Goal: Task Accomplishment & Management: Use online tool/utility

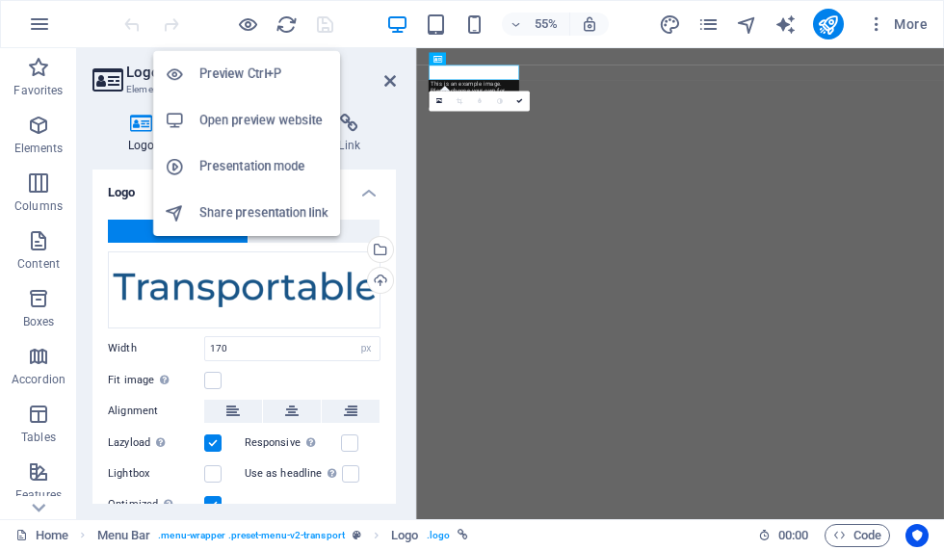
select select "px"
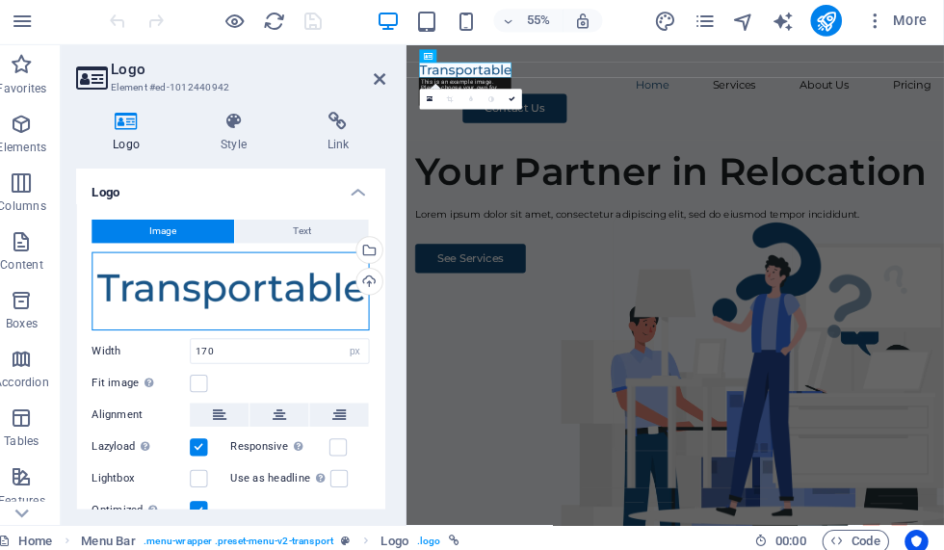
click at [215, 284] on div "Drag files here, click to choose files or select files from Files or our free s…" at bounding box center [244, 289] width 273 height 77
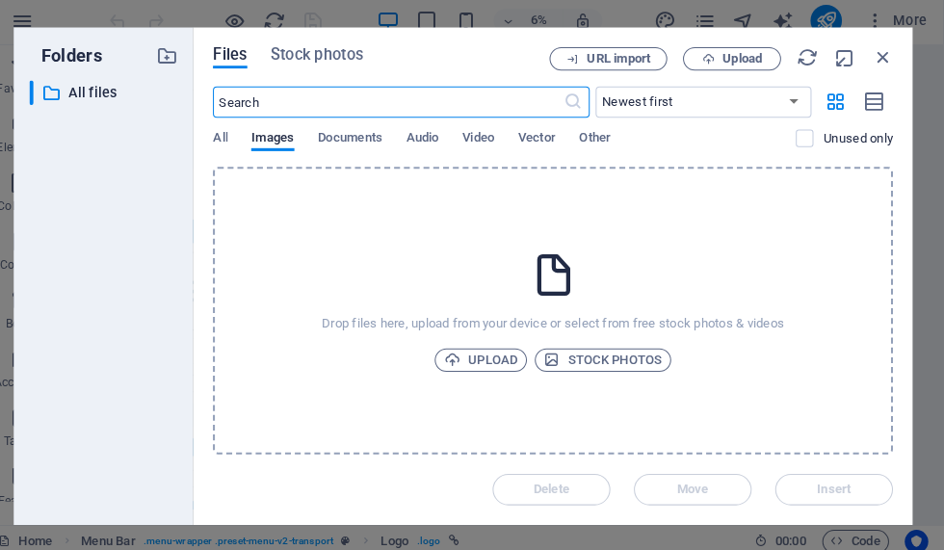
click at [226, 284] on div "Drop files here, upload from your device or select from free stock photos & vid…" at bounding box center [560, 309] width 668 height 282
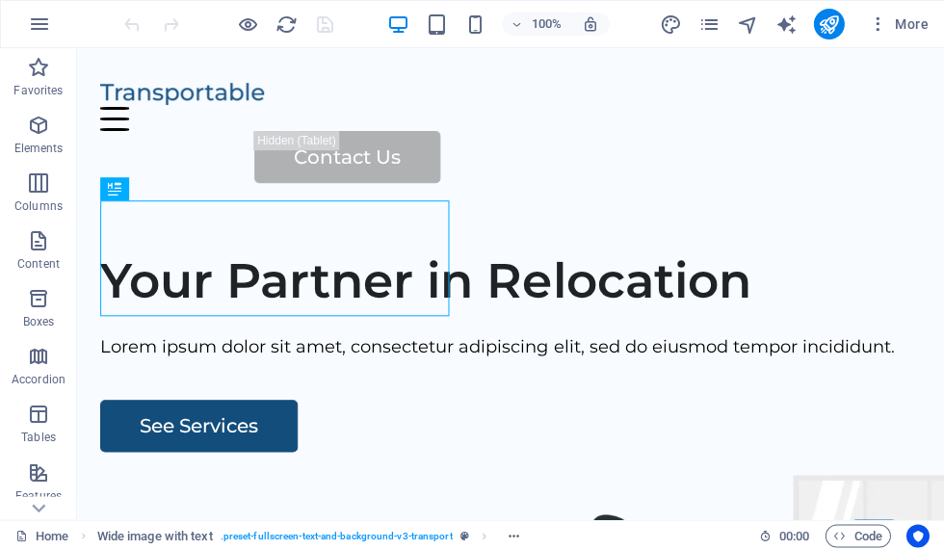
click at [224, 104] on div at bounding box center [510, 93] width 821 height 28
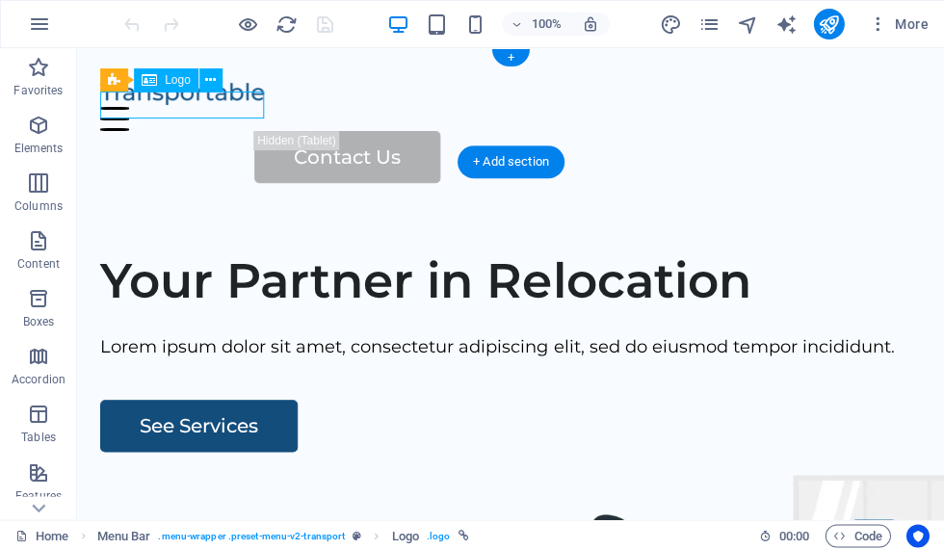
click at [395, 292] on div "Your Partner in Relocation" at bounding box center [510, 281] width 821 height 58
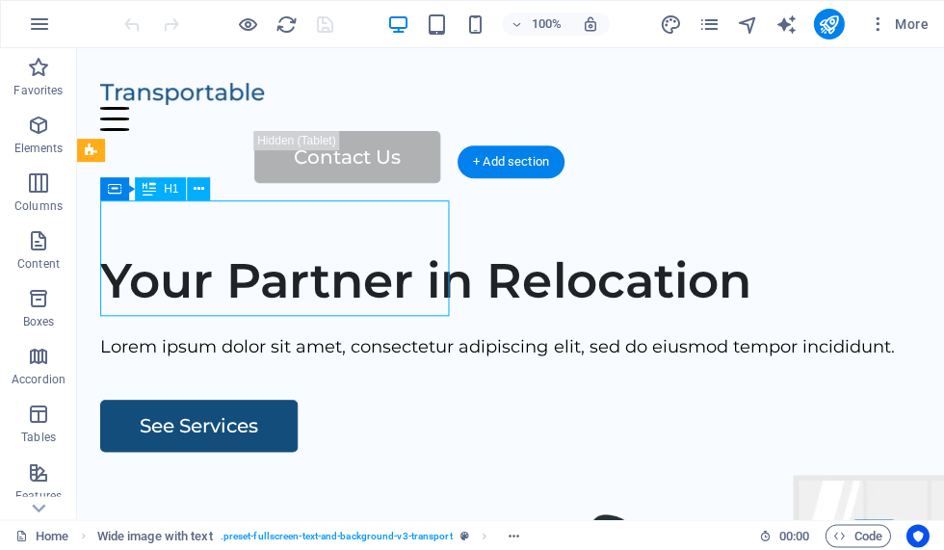
click at [425, 289] on div "Your Partner in Relocation" at bounding box center [510, 281] width 821 height 58
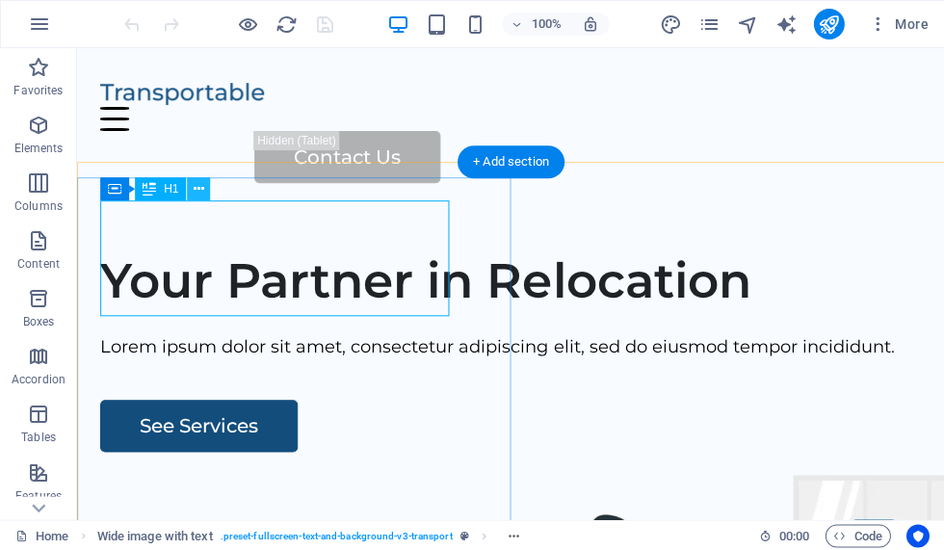
click at [413, 288] on div "Your Partner in Relocation" at bounding box center [510, 281] width 821 height 58
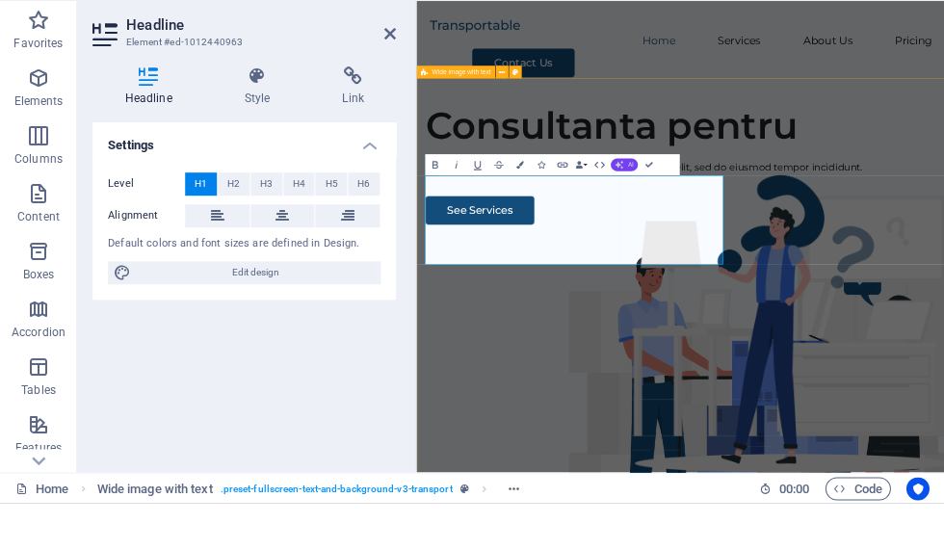
click at [631, 205] on button "AI" at bounding box center [623, 211] width 27 height 13
click at [621, 208] on icon "button" at bounding box center [619, 212] width 9 height 9
click at [682, 267] on h1 "Consultanta pentru" at bounding box center [896, 226] width 929 height 81
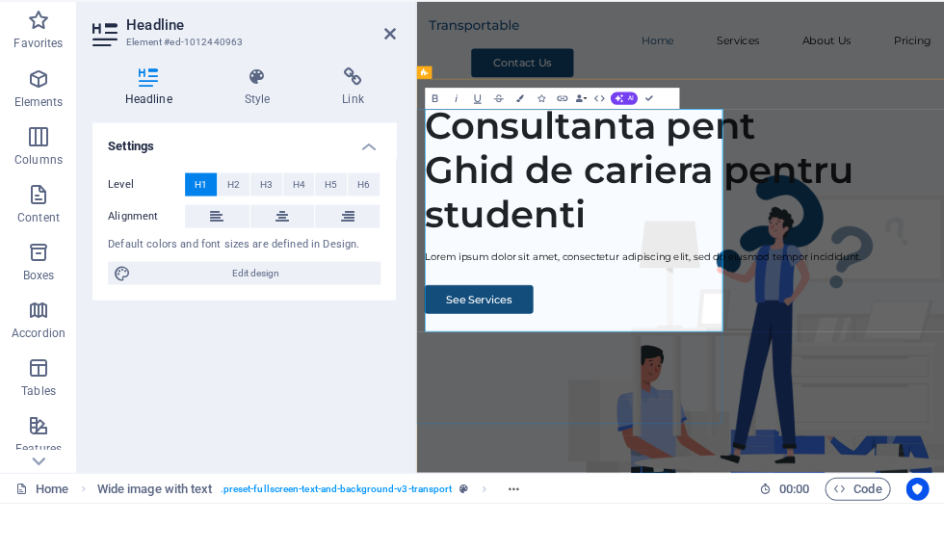
click at [672, 429] on h1 "Consultanta [PERSON_NAME] de cariera pentru studenti" at bounding box center [896, 307] width 929 height 243
click at [673, 429] on h1 "Consultanta [PERSON_NAME] de cariera pentru studenti" at bounding box center [896, 307] width 929 height 243
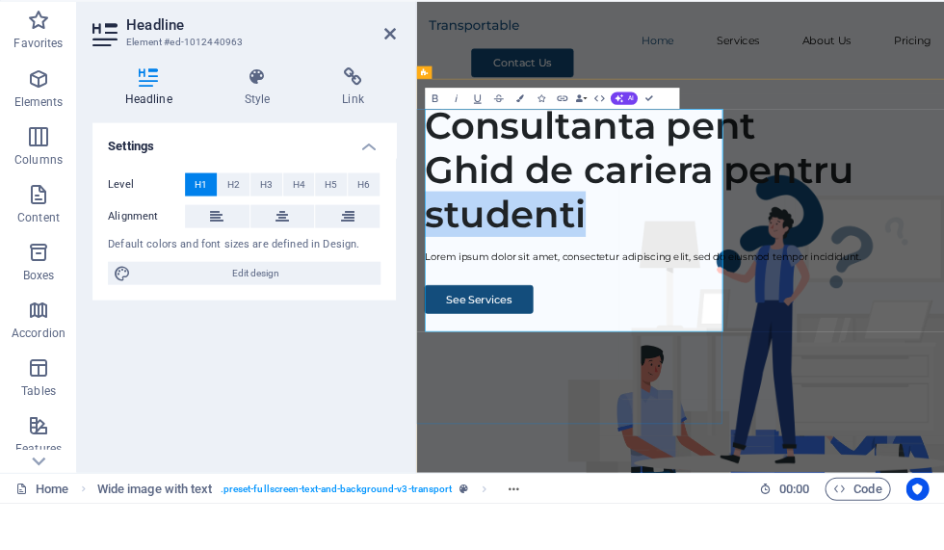
click at [679, 429] on h1 "Consultanta [PERSON_NAME] de cariera pentru studenti" at bounding box center [896, 307] width 929 height 243
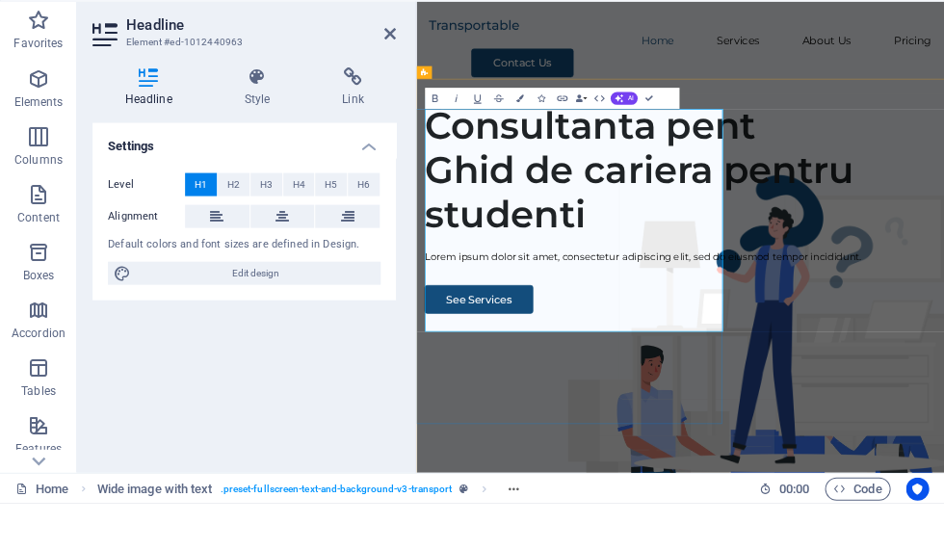
click at [506, 480] on div "Lorem ipsum dolor sit amet, consectetur adipiscing elit, sed do eiusmod tempor …" at bounding box center [896, 466] width 929 height 28
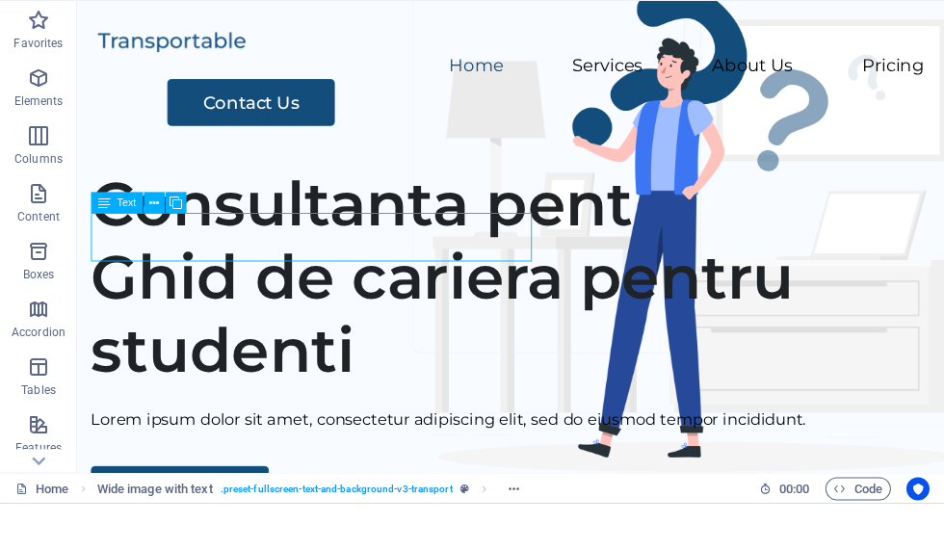
scroll to position [388, 0]
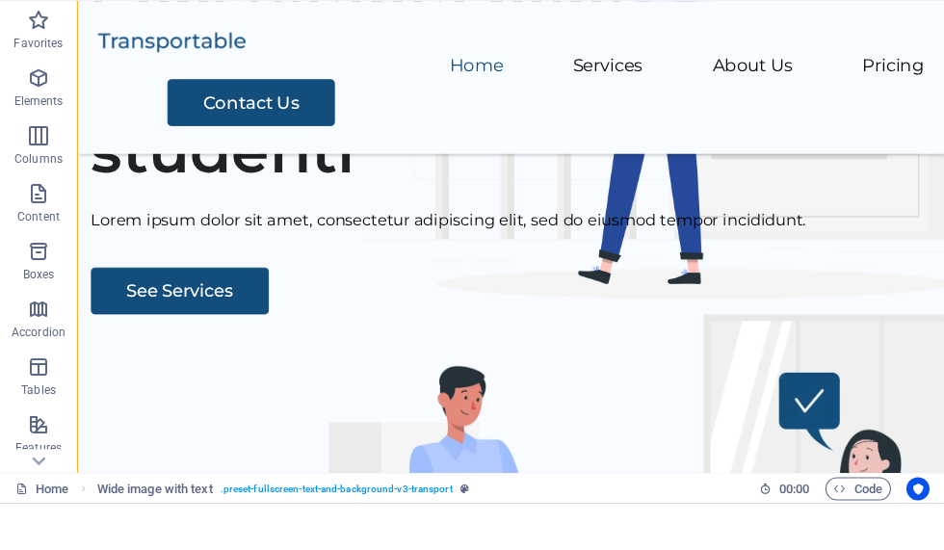
scroll to position [194, 0]
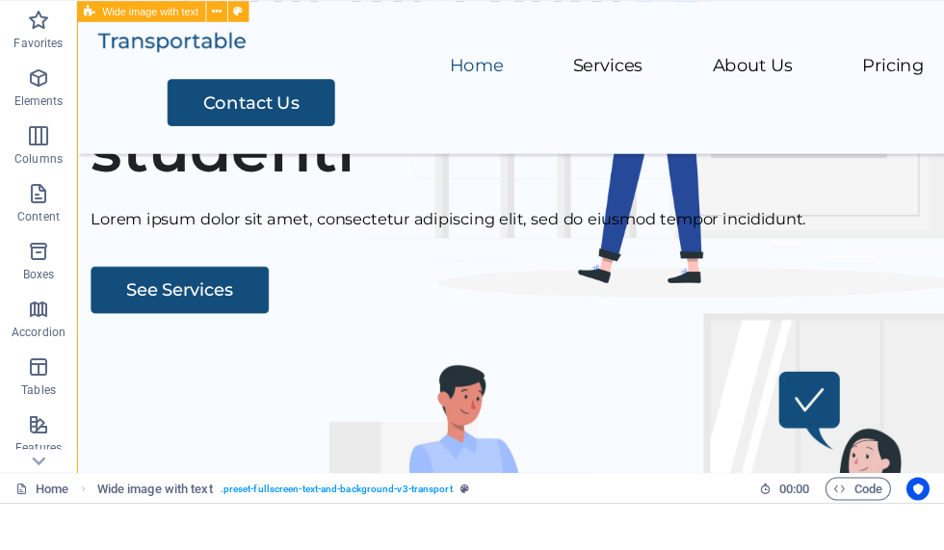
click at [384, 206] on div "Consultanta [PERSON_NAME] de cariera pentru studenti" at bounding box center [558, 84] width 933 height 243
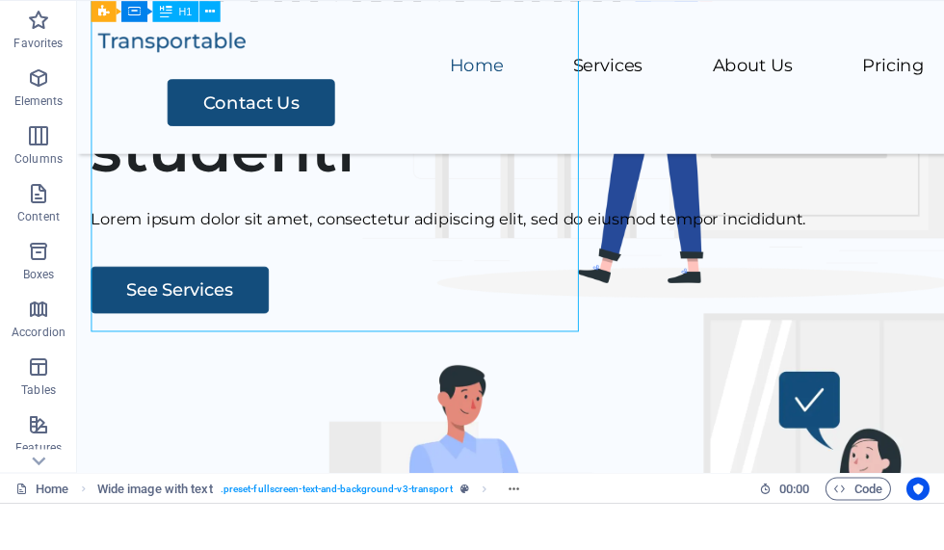
click at [412, 206] on div "Consultanta [PERSON_NAME] de cariera pentru studenti" at bounding box center [558, 84] width 933 height 243
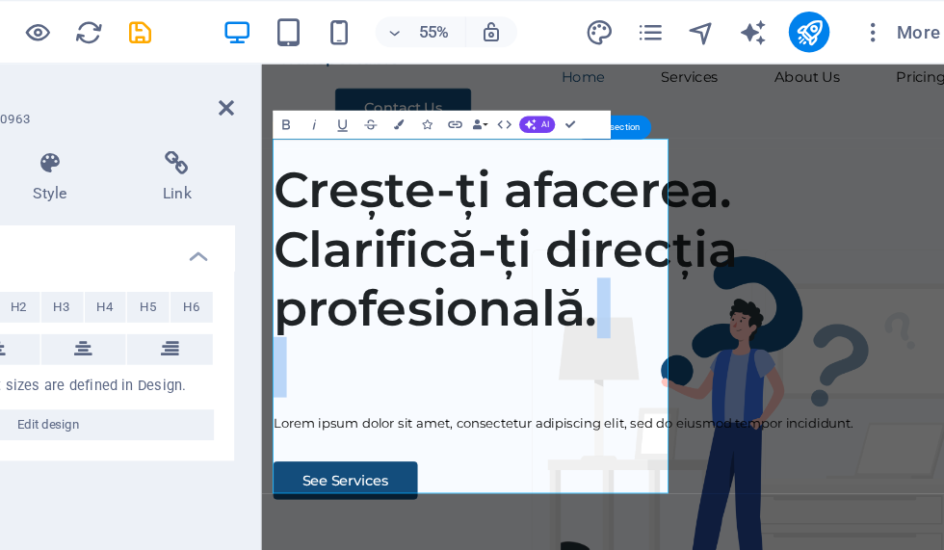
scroll to position [54, 0]
click at [578, 214] on h1 "Crește-ți afacerea. Clarifică-ți direcția profesională." at bounding box center [741, 357] width 929 height 324
click at [569, 202] on h1 "Crește-ți afacerea. Clarifică-ți direcția profesională." at bounding box center [741, 357] width 929 height 324
click at [0, 0] on html "[DOMAIN_NAME] Home Favorites Elements Columns Content Boxes Accordion Tables Fe…" at bounding box center [472, 275] width 944 height 550
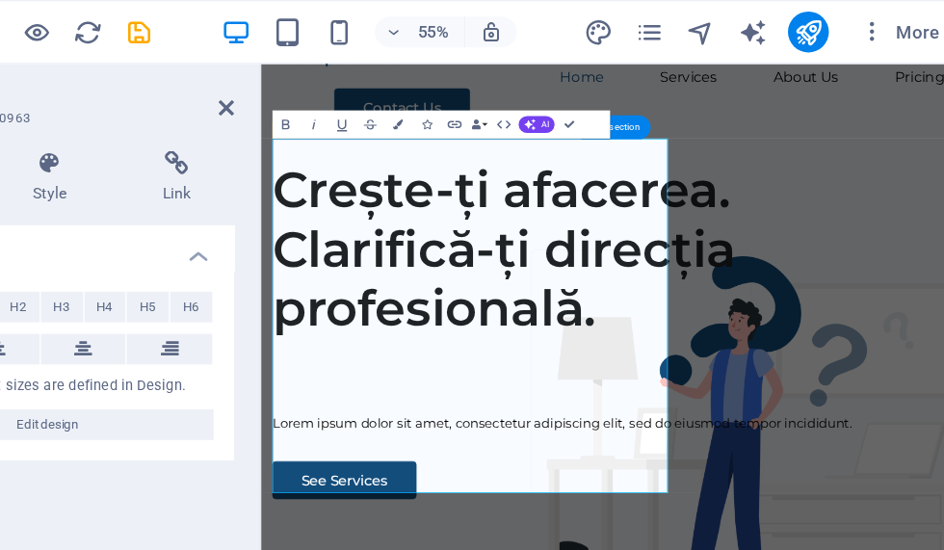
click at [567, 203] on h1 "Crește-ți afacerea. Clarifică-ți direcția profesională." at bounding box center [740, 357] width 929 height 324
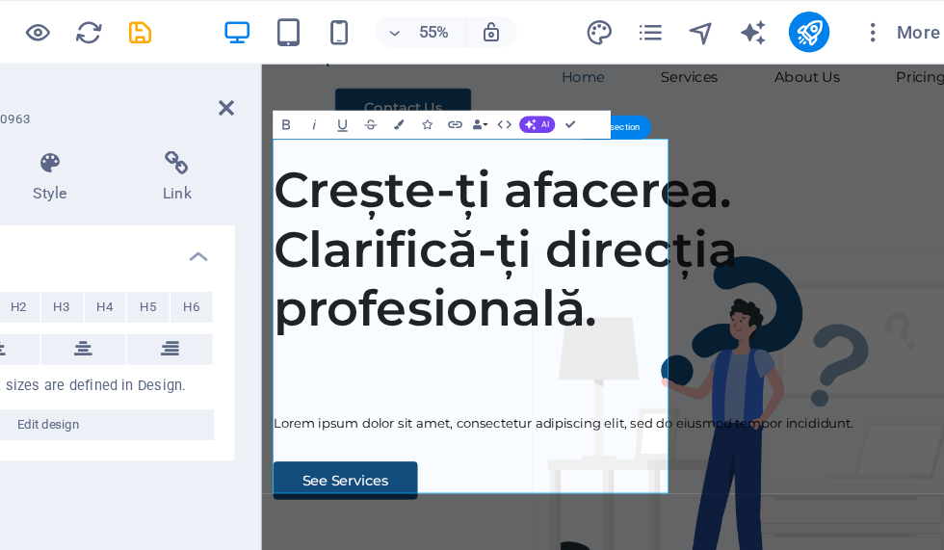
click at [567, 202] on h1 "Crește-ți afacerea. Clarifică-ți direcția profesională." at bounding box center [741, 357] width 929 height 324
click at [567, 205] on h1 "Crește-ți afacerea. Clarifică-ți direcția profesională." at bounding box center [741, 357] width 929 height 324
click at [494, 205] on h1 "Crește-ți afacerea. Clarifică-ți direcția profesională." at bounding box center [741, 357] width 929 height 324
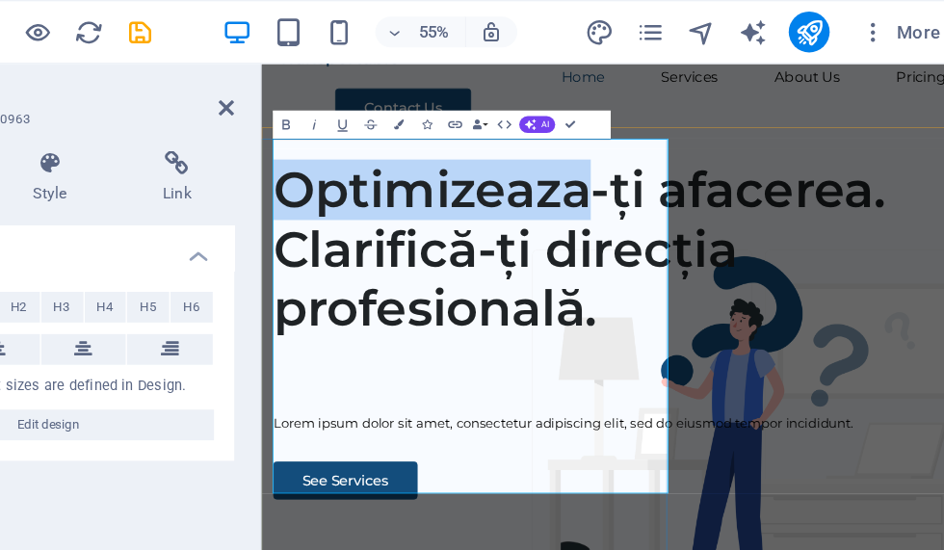
drag, startPoint x: 706, startPoint y: 213, endPoint x: 284, endPoint y: 222, distance: 422.1
click at [284, 222] on h1 "Optimizeaza-ți afacerea. Clarifică-ți direcția profesională." at bounding box center [741, 357] width 929 height 324
click at [284, 205] on h1 "Optimizeaza-ți afacerea. Clarifică-ți direcția profesională." at bounding box center [741, 357] width 929 height 324
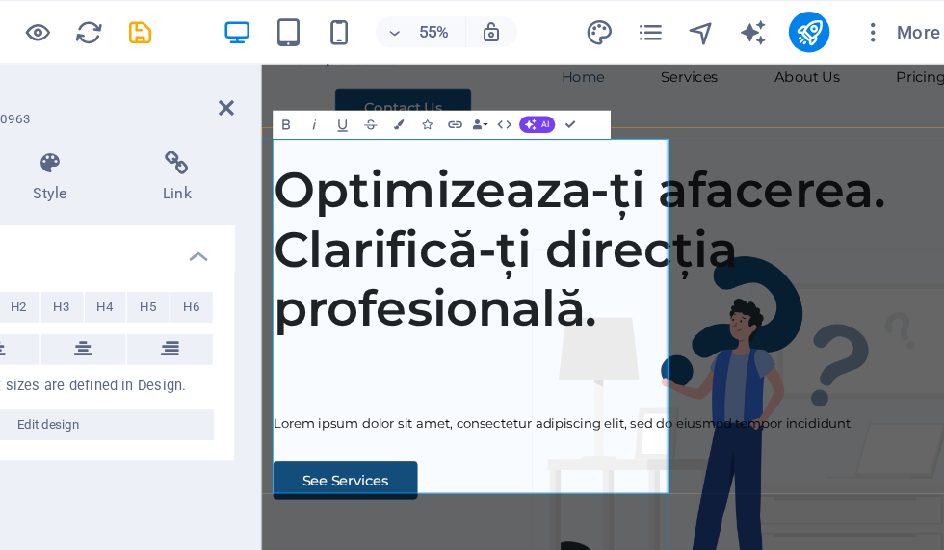
click at [567, 205] on h1 "Optimizeaza-ți afacerea. Clarifică-ți direcția profesională." at bounding box center [741, 357] width 929 height 324
drag, startPoint x: 306, startPoint y: 142, endPoint x: -221, endPoint y: -1, distance: 546.0
click at [0, 0] on html "[DOMAIN_NAME] Home Favorites Elements Columns Content Boxes Accordion Tables Fe…" at bounding box center [472, 275] width 944 height 550
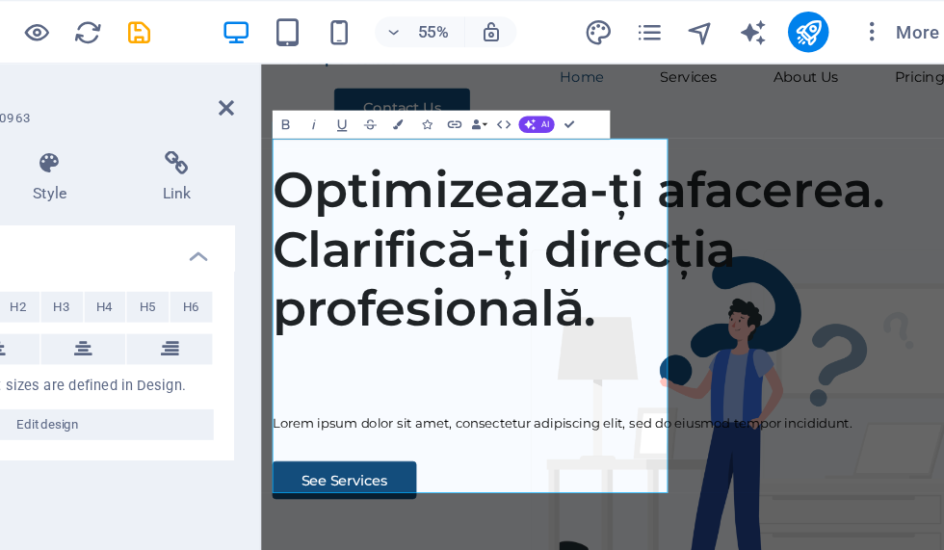
drag, startPoint x: -221, startPoint y: -1, endPoint x: 306, endPoint y: 142, distance: 546.0
click at [0, 0] on html "[DOMAIN_NAME] Home Favorites Elements Columns Content Boxes Accordion Tables Fe…" at bounding box center [472, 275] width 944 height 550
click at [567, 205] on h1 "Optimizeaza-ți afacerea. Clarifică-ți direcția profesională." at bounding box center [740, 357] width 929 height 324
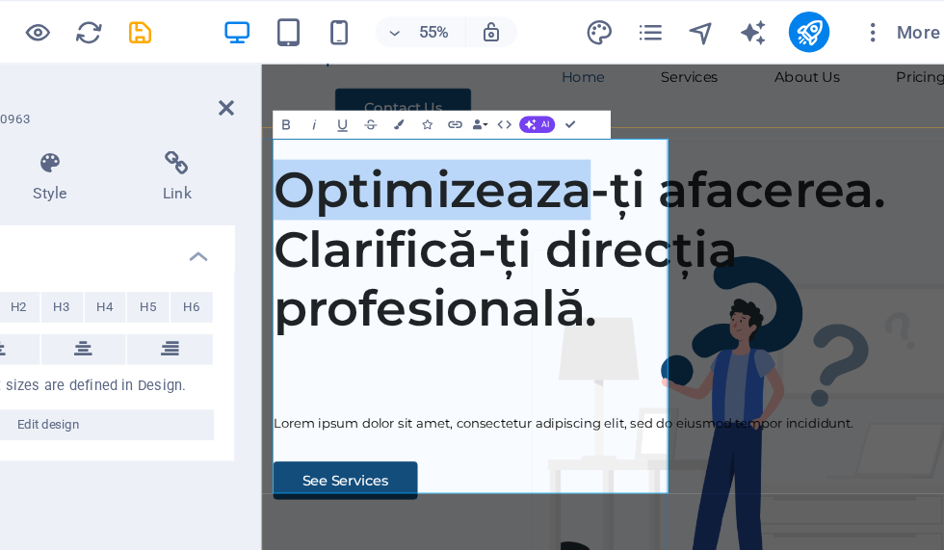
drag, startPoint x: 706, startPoint y: 237, endPoint x: 298, endPoint y: 220, distance: 408.9
click at [298, 220] on h1 "Optimizeaza-ți afacerea. Clarifică-ți direcția profesională." at bounding box center [741, 357] width 929 height 324
click at [298, 205] on h1 "Optimizeaza-ți afacerea. Clarifică-ți direcția profesională." at bounding box center [741, 357] width 929 height 324
drag, startPoint x: 282, startPoint y: 202, endPoint x: 699, endPoint y: 233, distance: 417.4
click at [699, 233] on h1 "Optimizeaza-ți afacerea. Clarifică-ți direcția profesională." at bounding box center [741, 357] width 929 height 324
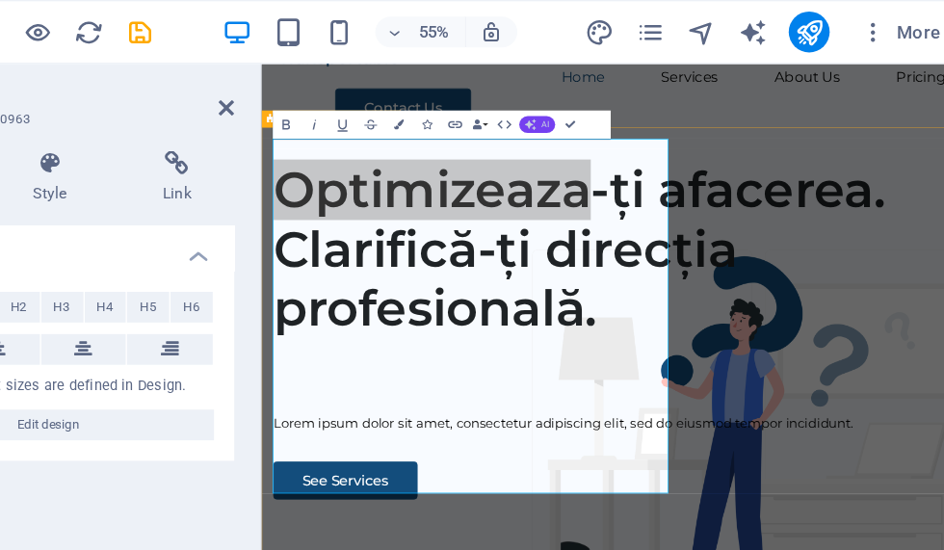
click at [610, 98] on button "AI" at bounding box center [623, 94] width 27 height 13
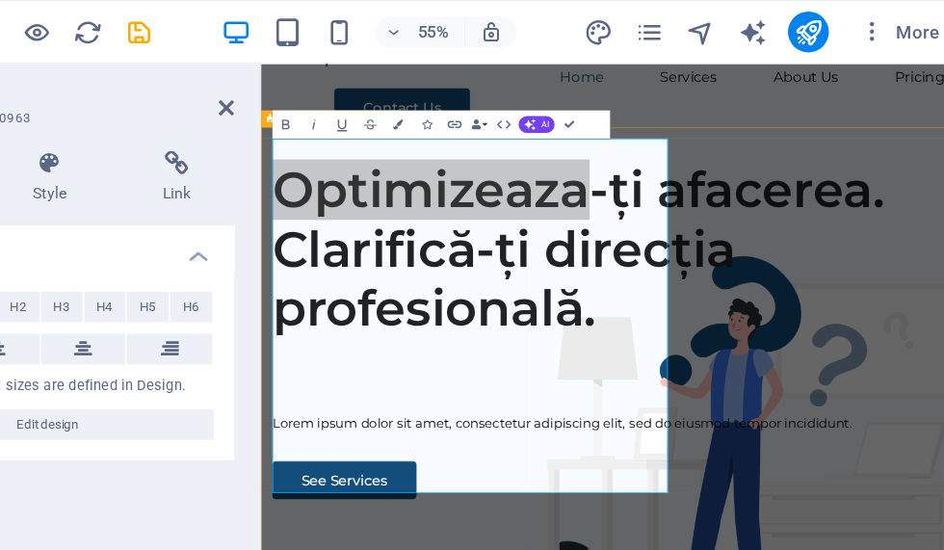
click at [573, 95] on button "Data Bindings" at bounding box center [580, 93] width 14 height 21
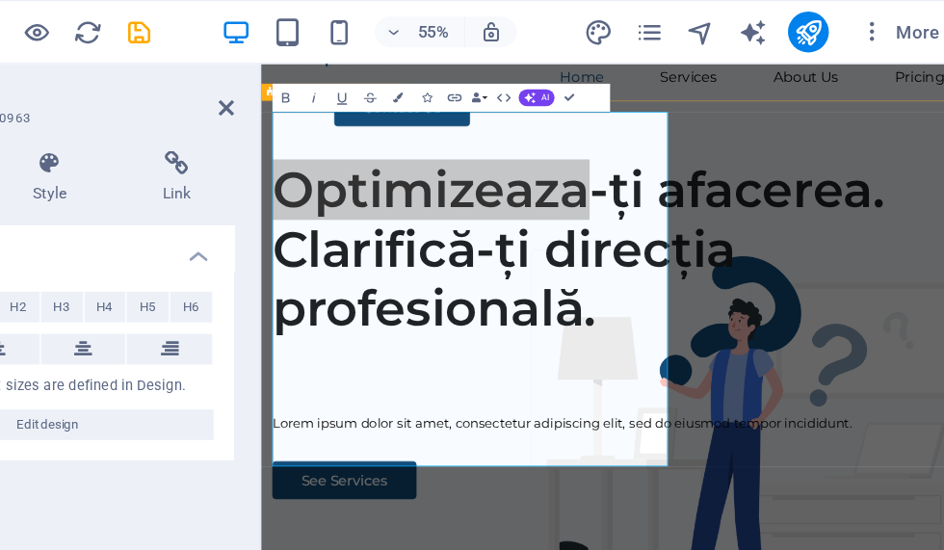
scroll to position [214, 0]
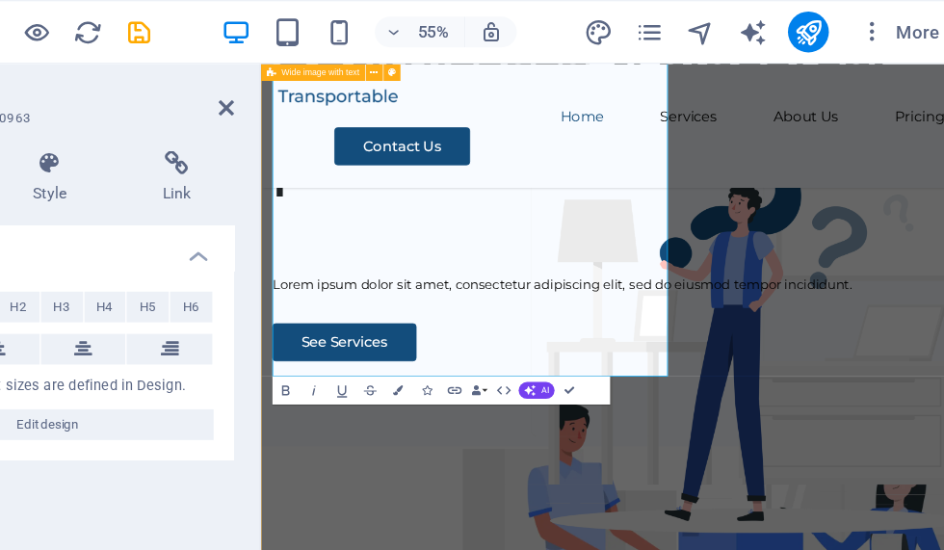
click at [887, 359] on div "Optimizeaza-ți afacerea. Clarifică-ți direcția profesională. Lorem ipsum dolor …" at bounding box center [740, 219] width 960 height 738
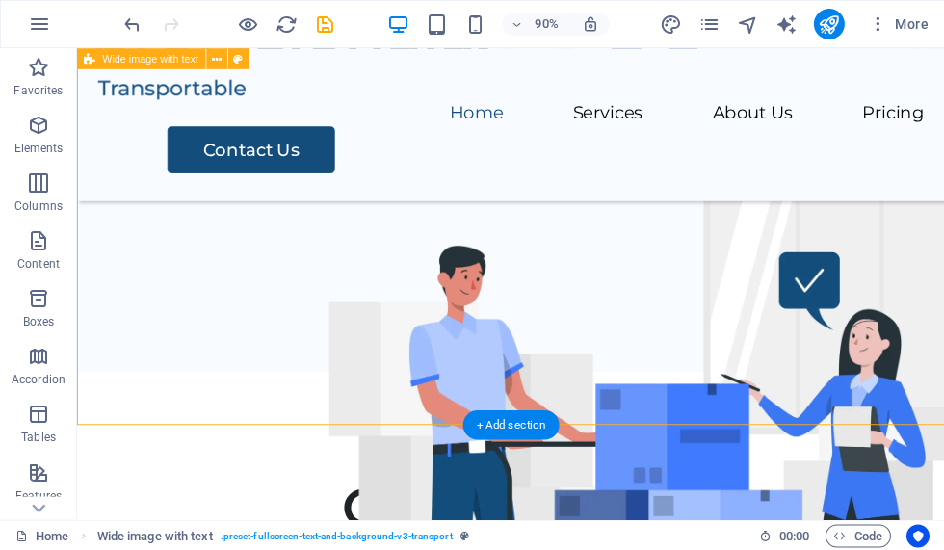
scroll to position [382, 0]
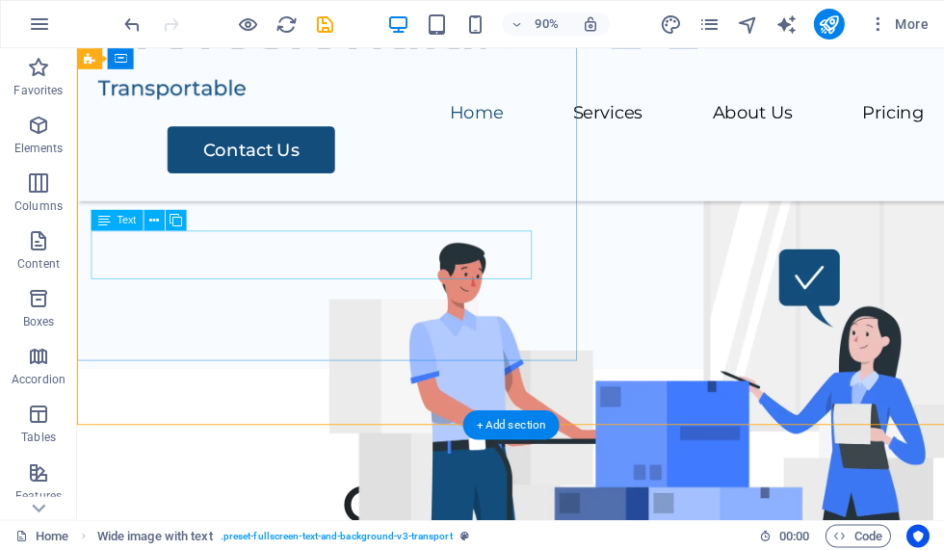
click at [398, 117] on div "Lorem ipsum dolor sit amet, consectetur adipiscing elit, sed do eiusmod tempor …" at bounding box center [558, 103] width 933 height 28
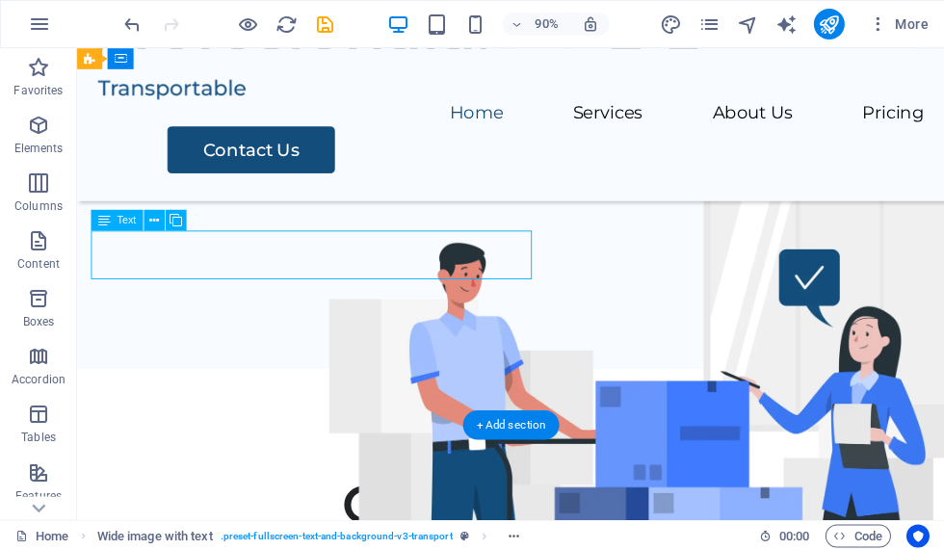
click at [398, 117] on div "Lorem ipsum dolor sit amet, consectetur adipiscing elit, sed do eiusmod tempor …" at bounding box center [558, 103] width 933 height 28
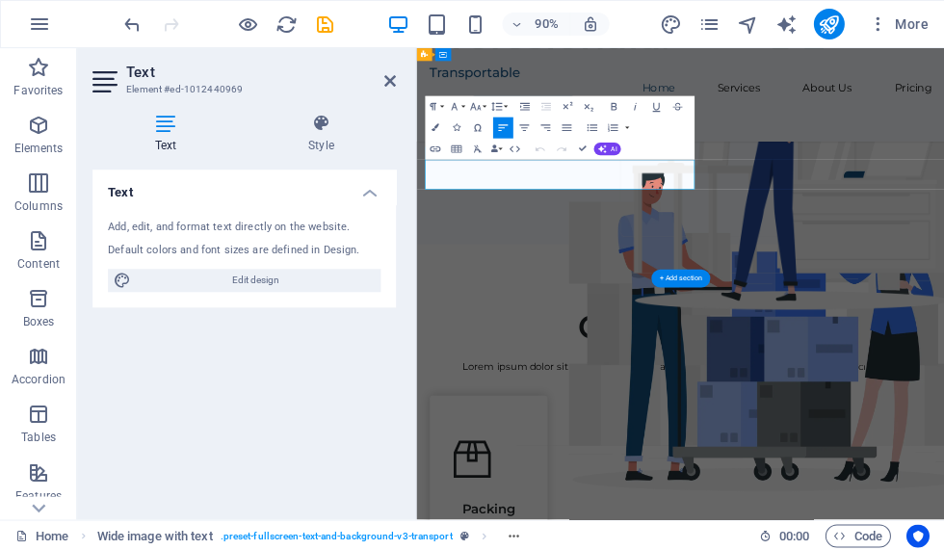
click at [366, 269] on span "Edit design" at bounding box center [256, 280] width 238 height 23
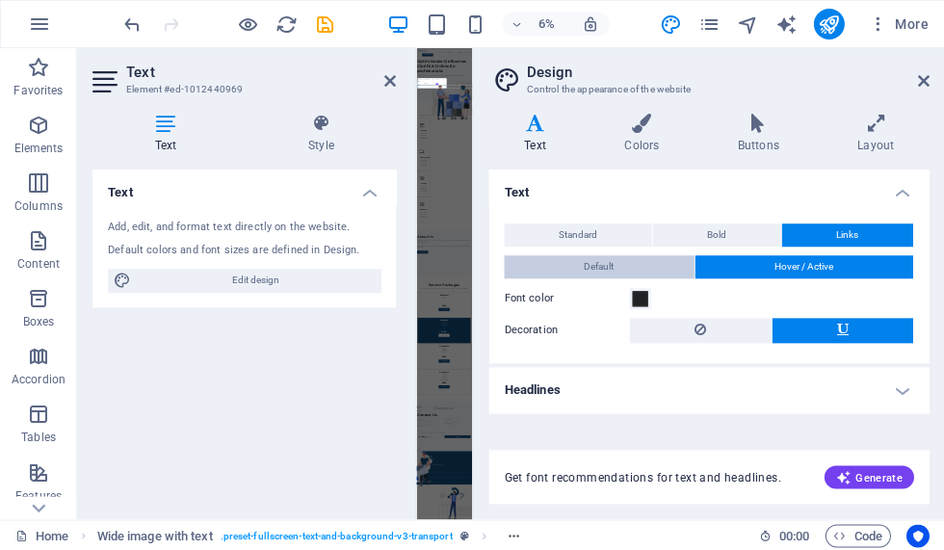
scroll to position [0, 0]
